Goal: Information Seeking & Learning: Learn about a topic

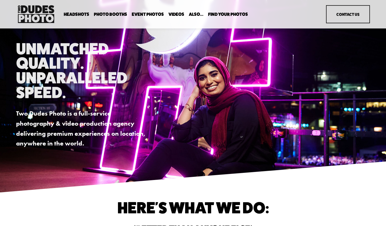
click at [78, 14] on span "Headshots" at bounding box center [77, 14] width 26 height 5
click at [0, 0] on span "Expo Headshots" at bounding box center [0, 0] width 0 height 0
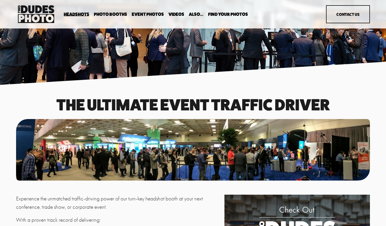
click at [307, 160] on div at bounding box center [193, 149] width 354 height 61
